Goal: Find specific page/section: Find specific page/section

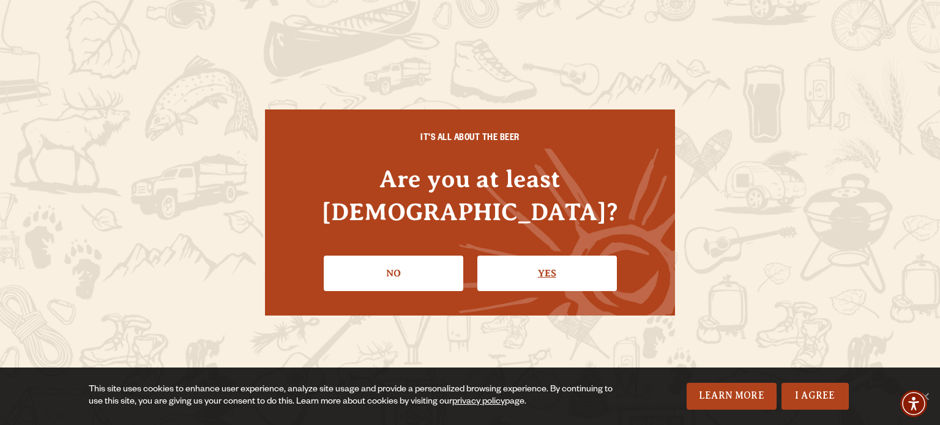
click at [573, 256] on link "Yes" at bounding box center [546, 273] width 139 height 35
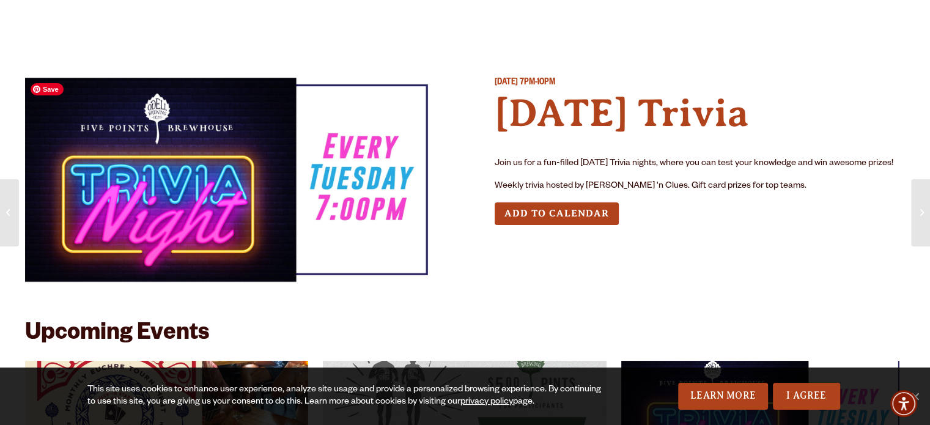
click at [360, 148] on img at bounding box center [230, 180] width 411 height 206
click at [631, 96] on h4 "Tuesday Trivia" at bounding box center [700, 113] width 411 height 47
click at [368, 174] on img at bounding box center [230, 180] width 411 height 206
click at [196, 154] on img at bounding box center [230, 180] width 411 height 206
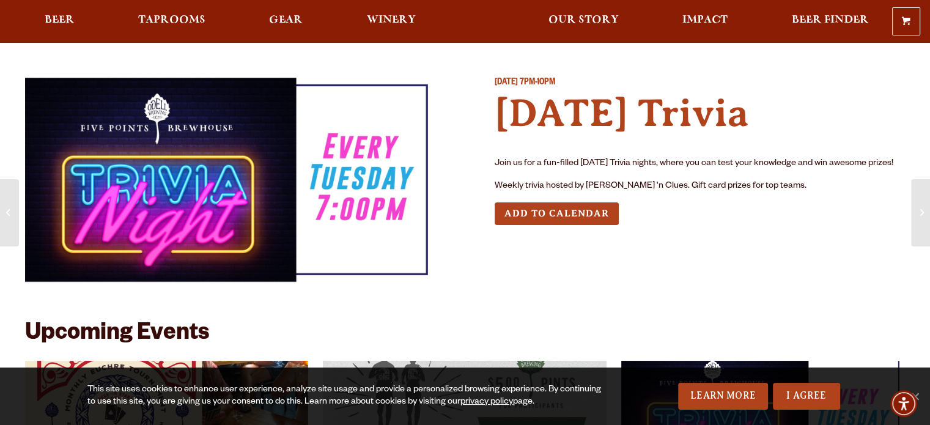
scroll to position [259, 0]
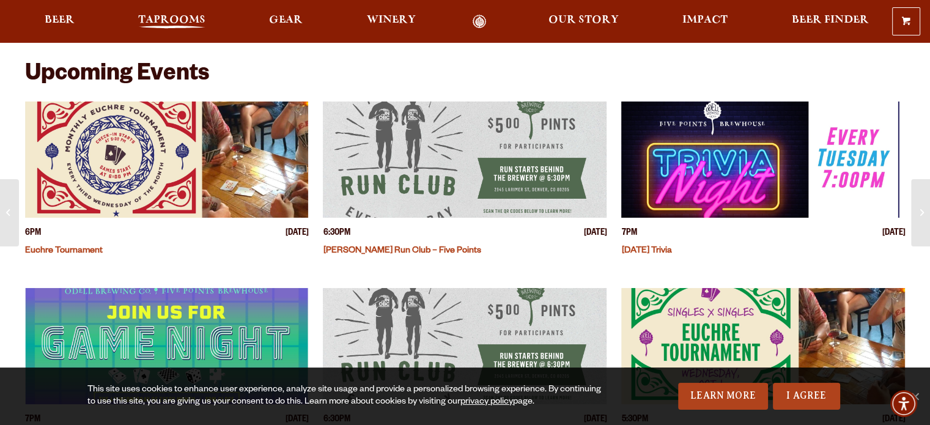
click at [174, 19] on span "Taprooms" at bounding box center [171, 20] width 67 height 10
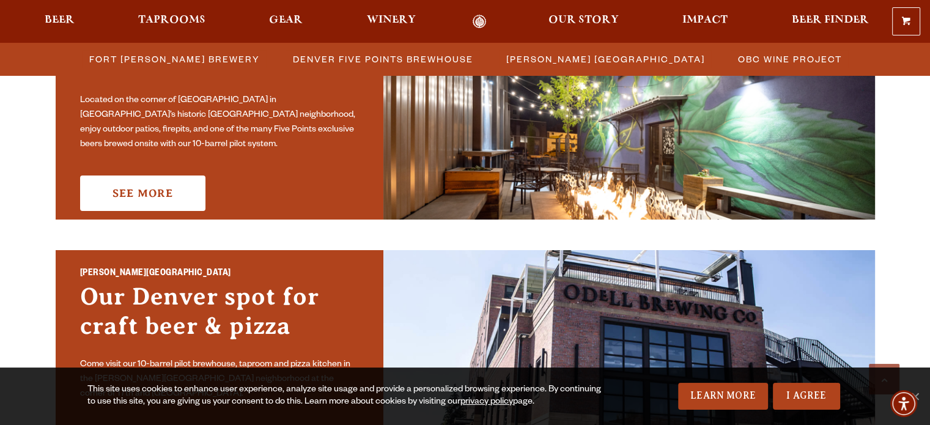
scroll to position [588, 0]
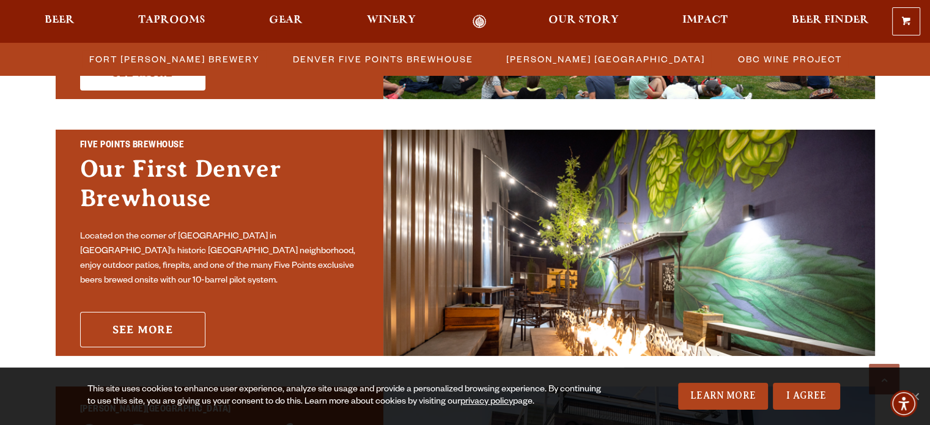
click at [158, 322] on link "See More" at bounding box center [142, 329] width 125 height 35
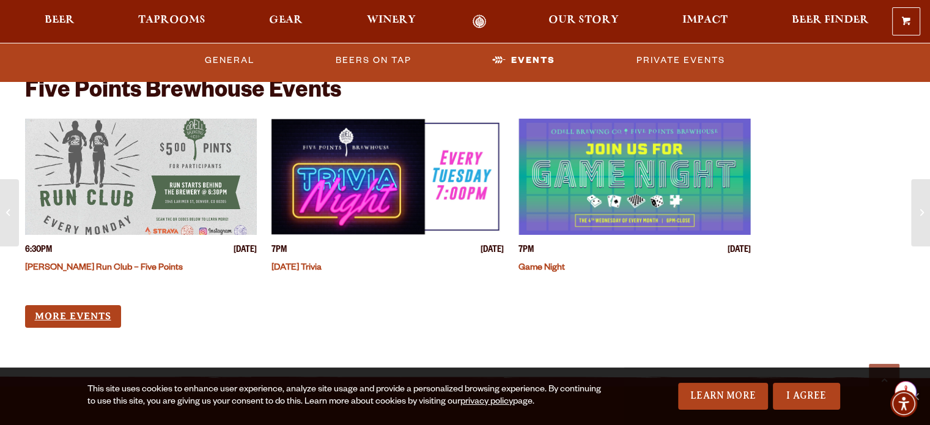
click at [89, 318] on link "More Events" at bounding box center [73, 316] width 96 height 23
